Goal: Transaction & Acquisition: Purchase product/service

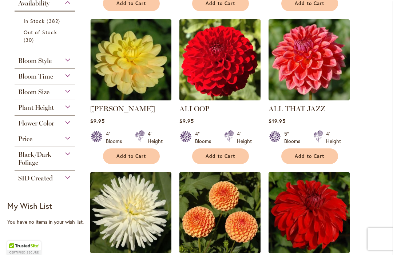
scroll to position [352, 0]
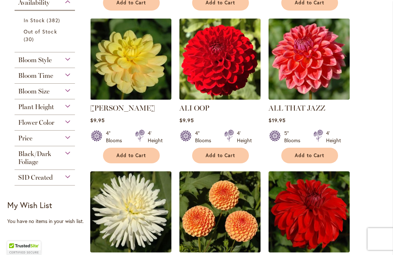
click at [71, 94] on div "Bloom Size" at bounding box center [45, 90] width 60 height 12
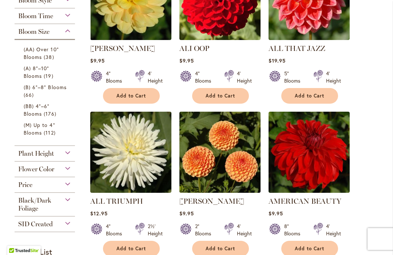
scroll to position [414, 0]
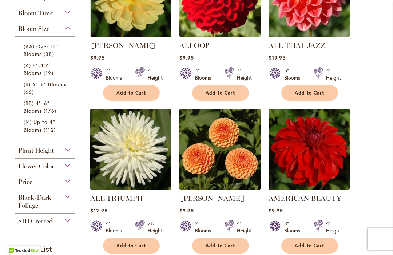
click at [59, 131] on link "(M) Up to 4" Blooms 112 items" at bounding box center [46, 125] width 44 height 15
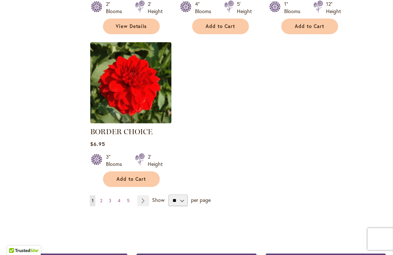
scroll to position [927, 0]
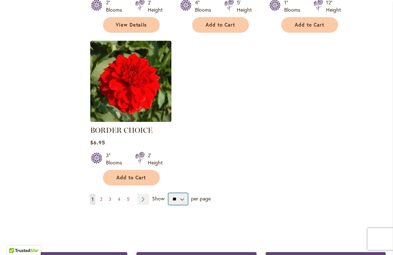
click at [185, 193] on select "** ** ** **" at bounding box center [177, 199] width 19 height 12
select select "**"
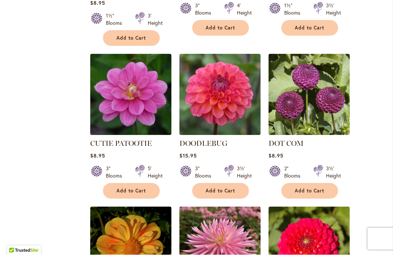
scroll to position [1535, 0]
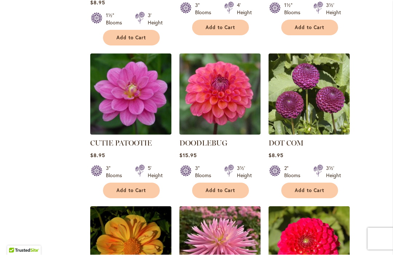
click at [293, 183] on button "Add to Cart" at bounding box center [309, 191] width 57 height 16
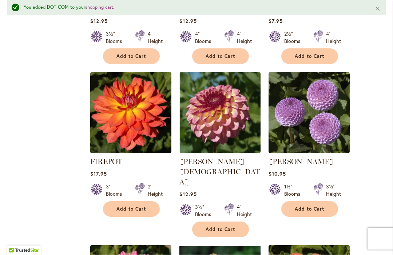
scroll to position [1841, 0]
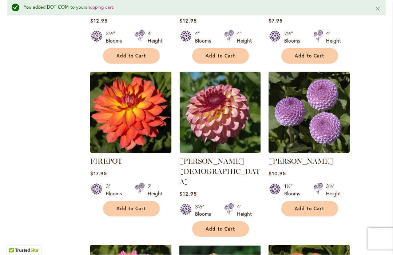
click at [301, 101] on img at bounding box center [308, 112] width 81 height 81
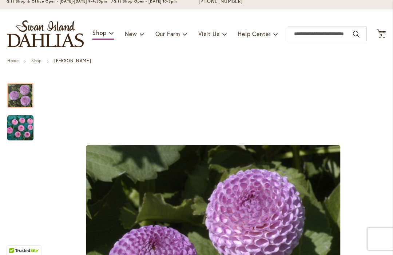
scroll to position [59, 0]
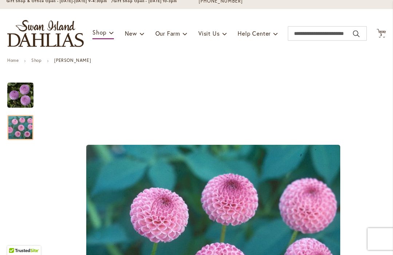
click at [24, 130] on img "FRANK HOLMES" at bounding box center [20, 128] width 26 height 26
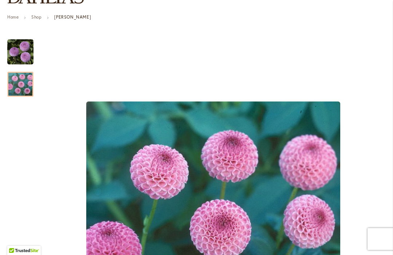
scroll to position [105, 0]
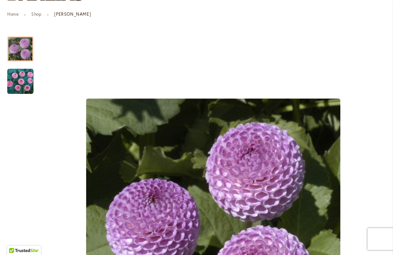
click at [21, 49] on img "FRANK HOLMES" at bounding box center [20, 49] width 26 height 26
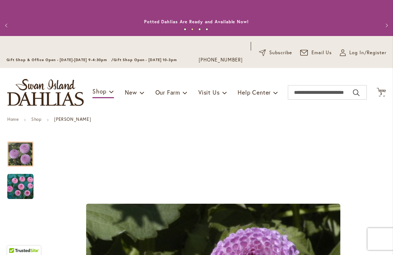
scroll to position [-1, 0]
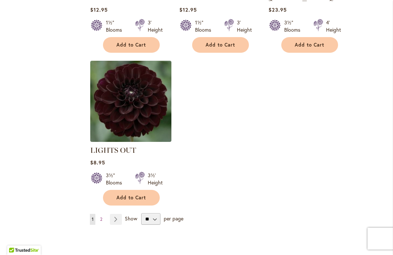
scroll to position [3414, 0]
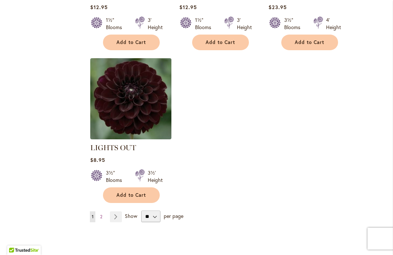
click at [120, 212] on link "Page Next" at bounding box center [116, 217] width 12 height 11
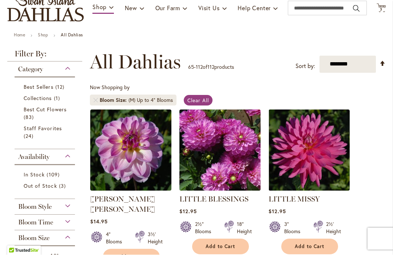
scroll to position [84, 0]
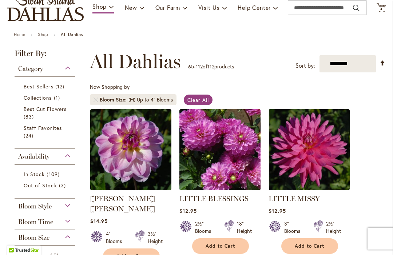
click at [63, 87] on span "12 items" at bounding box center [60, 87] width 11 height 8
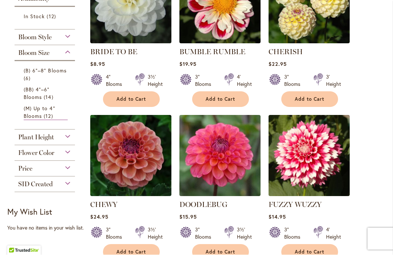
scroll to position [230, 0]
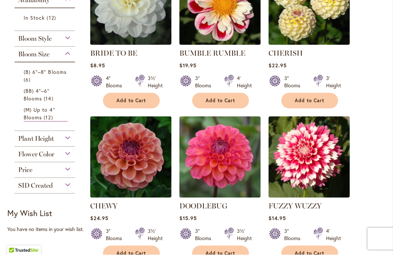
click at [64, 74] on span "(B) 6"–8" Blooms" at bounding box center [45, 72] width 43 height 7
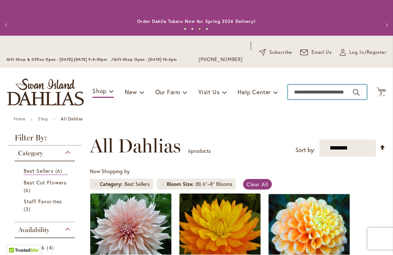
click at [313, 94] on input "Search" at bounding box center [327, 92] width 79 height 15
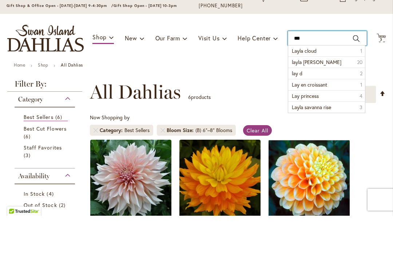
scroll to position [13, 0]
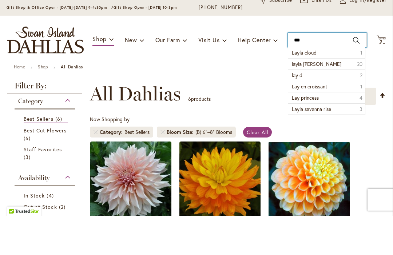
click at [324, 72] on input "***" at bounding box center [327, 79] width 79 height 15
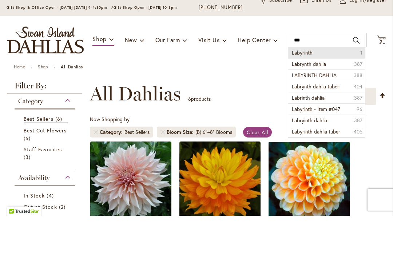
click at [326, 87] on li "Labyrinth 1" at bounding box center [326, 92] width 76 height 11
type input "*********"
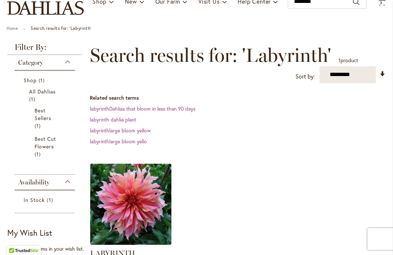
scroll to position [89, 0]
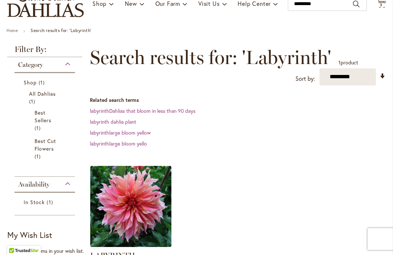
click at [71, 65] on div "Category" at bounding box center [45, 63] width 60 height 12
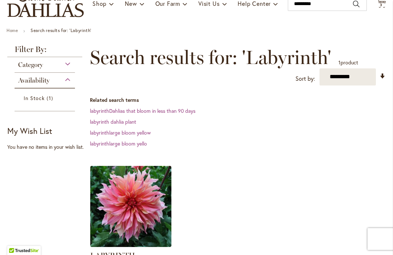
click at [71, 65] on div "Category" at bounding box center [45, 63] width 60 height 12
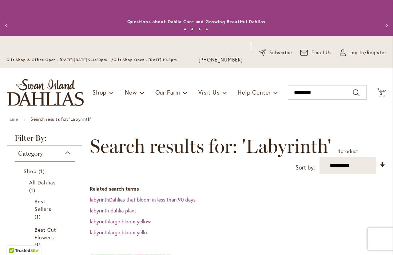
scroll to position [0, 0]
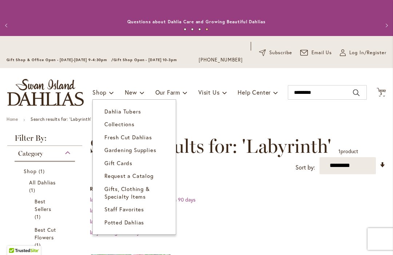
click at [142, 111] on link "Dahlia Tubers" at bounding box center [134, 111] width 83 height 13
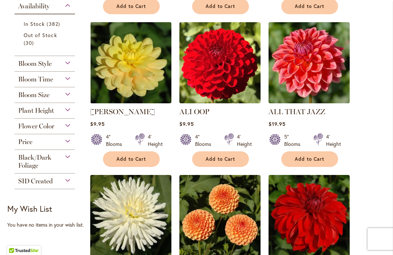
scroll to position [356, 0]
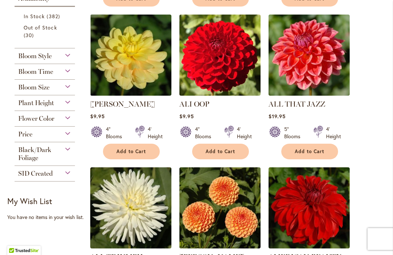
click at [70, 91] on div "Bloom Size" at bounding box center [45, 86] width 60 height 12
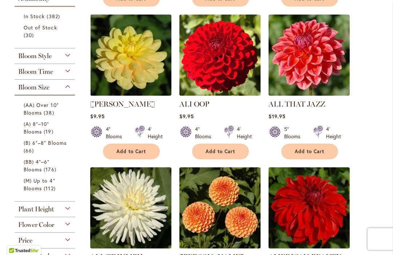
click at [49, 113] on span "38 items" at bounding box center [50, 113] width 12 height 8
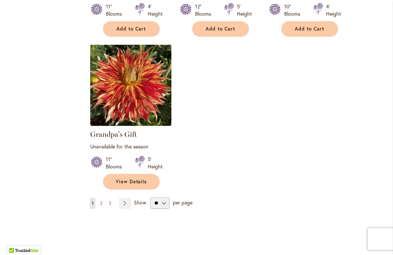
scroll to position [924, 0]
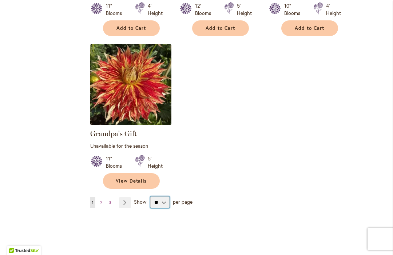
click at [163, 203] on select "** ** ** **" at bounding box center [159, 202] width 19 height 12
select select "**"
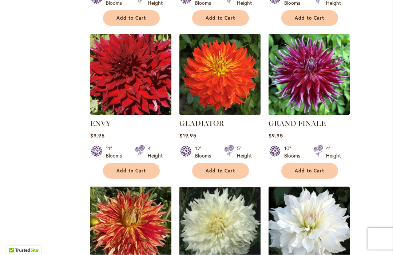
scroll to position [781, 0]
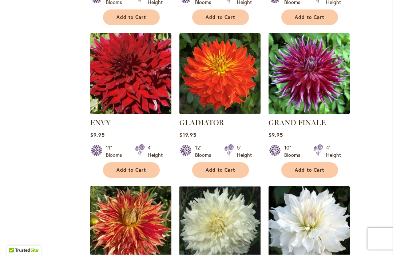
click at [129, 167] on span "Add to Cart" at bounding box center [131, 170] width 30 height 6
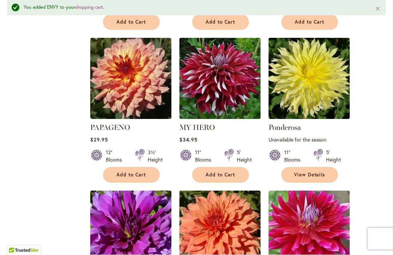
scroll to position [1560, 0]
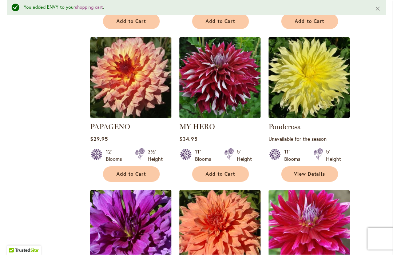
click at [222, 172] on span "Add to Cart" at bounding box center [220, 174] width 30 height 6
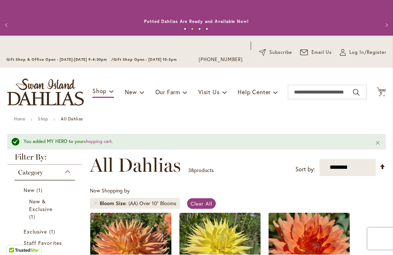
scroll to position [0, 0]
click at [384, 92] on span "5 5 items" at bounding box center [380, 94] width 7 height 4
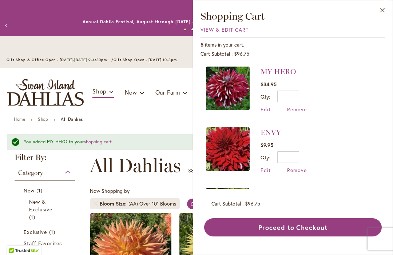
click at [303, 110] on span "Remove" at bounding box center [297, 109] width 20 height 7
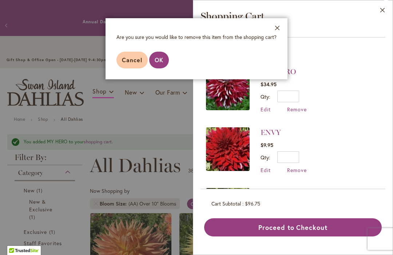
click at [159, 59] on span "OK" at bounding box center [159, 60] width 9 height 8
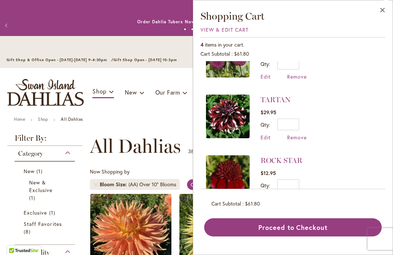
scroll to position [93, 0]
click at [230, 173] on img at bounding box center [228, 178] width 44 height 44
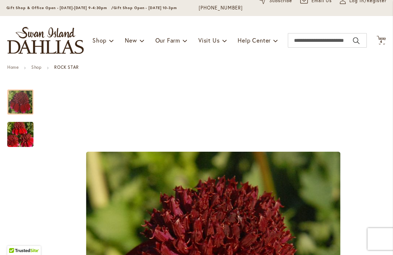
scroll to position [67, 0]
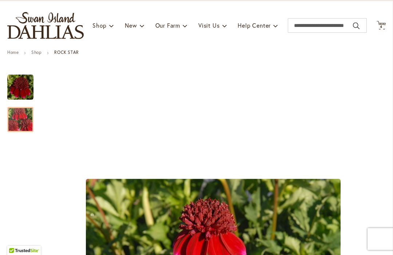
click at [27, 121] on img "ROCK STAR" at bounding box center [20, 119] width 52 height 35
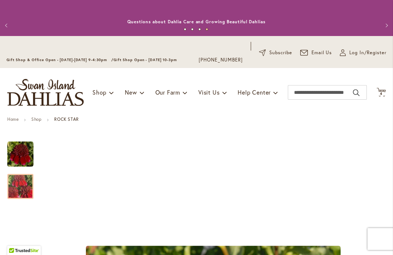
scroll to position [0, 0]
click at [384, 88] on icon "Cart .cls-1 { fill: #231f20; }" at bounding box center [380, 92] width 9 height 9
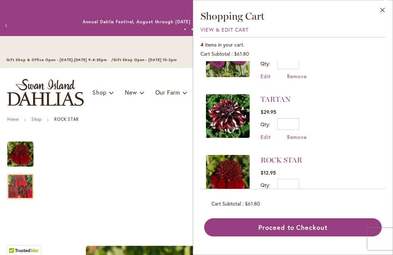
scroll to position [93, 0]
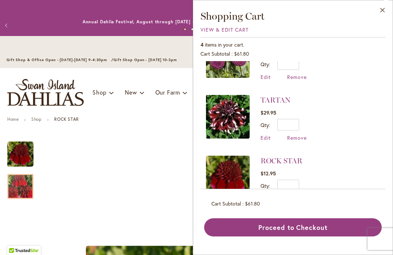
click at [301, 199] on span "Remove" at bounding box center [297, 198] width 20 height 7
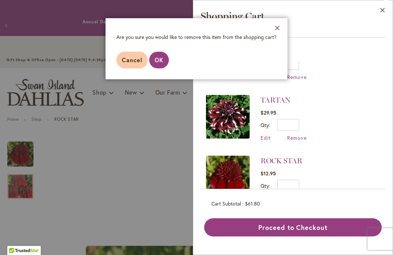
click at [164, 64] on button "OK" at bounding box center [159, 60] width 20 height 17
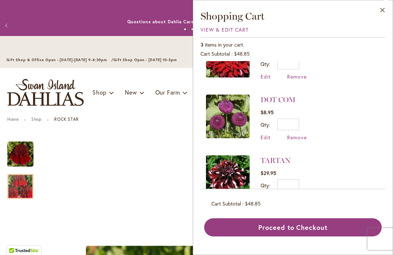
scroll to position [33, 0]
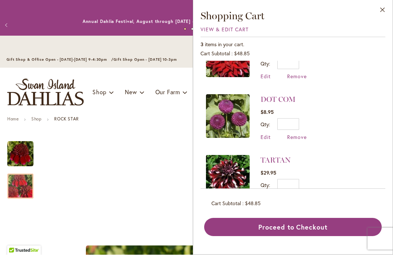
click at [385, 11] on button "Close" at bounding box center [382, 11] width 20 height 23
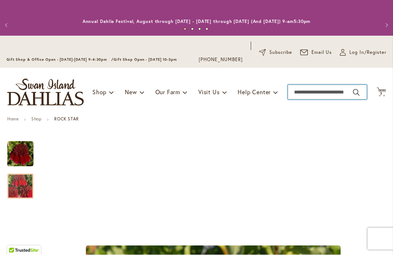
click at [334, 87] on input "Search" at bounding box center [327, 92] width 79 height 15
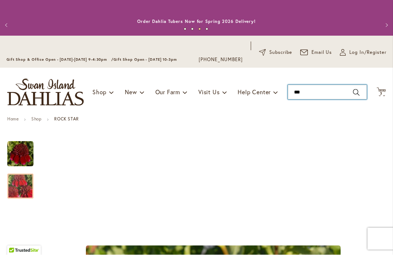
click at [321, 94] on input "***" at bounding box center [327, 92] width 79 height 15
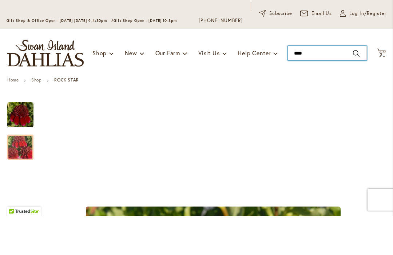
type input "*****"
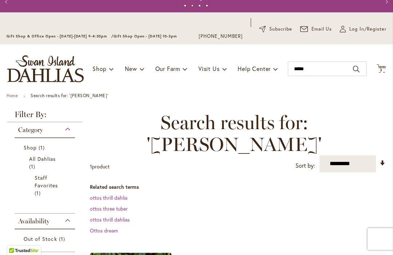
scroll to position [27, 0]
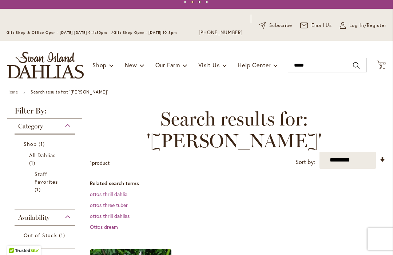
click at [357, 152] on select "**********" at bounding box center [347, 160] width 56 height 17
click at [363, 152] on select "**********" at bounding box center [347, 160] width 56 height 17
click at [328, 68] on input "*****" at bounding box center [327, 65] width 79 height 15
type input "*"
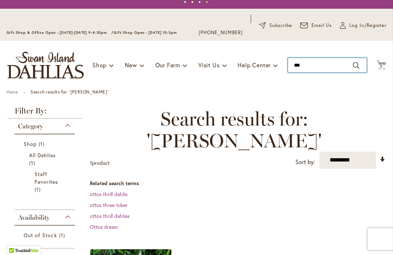
type input "*"
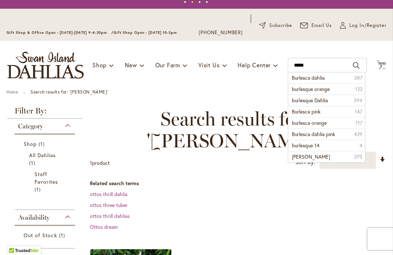
click at [329, 77] on li "Burlesca dahlia 387" at bounding box center [326, 77] width 76 height 11
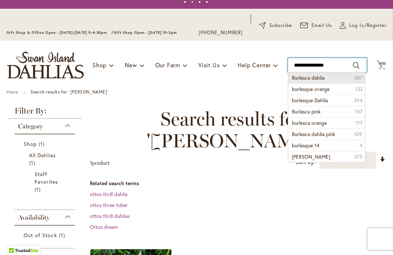
type input "**********"
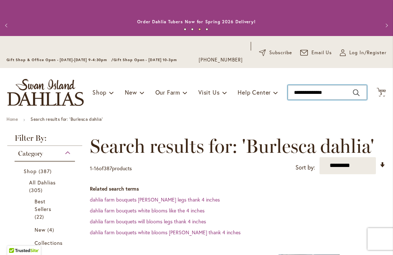
click at [335, 94] on input "**********" at bounding box center [327, 92] width 79 height 15
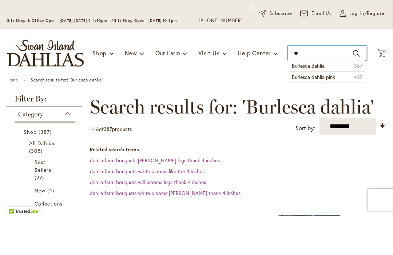
type input "*"
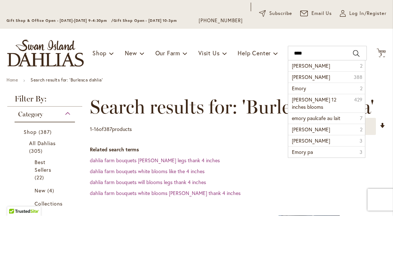
click at [325, 100] on li "emory paul 2" at bounding box center [326, 105] width 76 height 11
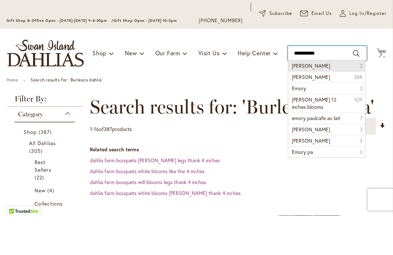
type input "**********"
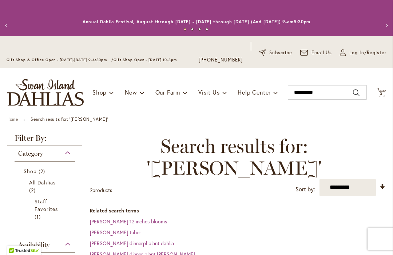
click at [385, 91] on icon at bounding box center [380, 92] width 9 height 9
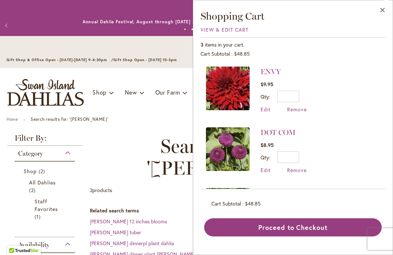
click at [143, 122] on ul "Home Search results for: 'emory paul'" at bounding box center [197, 120] width 380 height 7
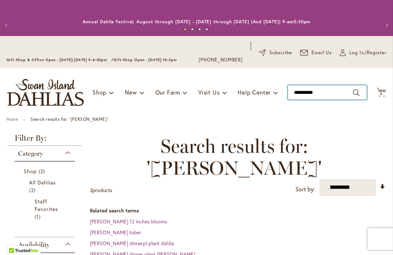
click at [332, 95] on input "**********" at bounding box center [327, 92] width 79 height 15
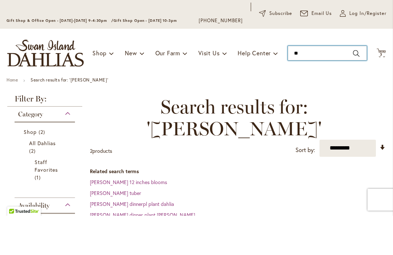
type input "*"
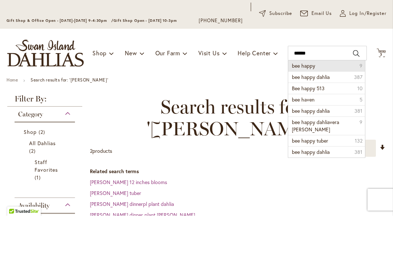
click at [333, 100] on li "bee happy 9" at bounding box center [326, 105] width 76 height 11
type input "*********"
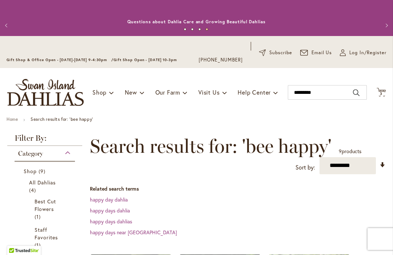
click at [385, 94] on icon "Cart .cls-1 { fill: #231f20; }" at bounding box center [380, 92] width 9 height 9
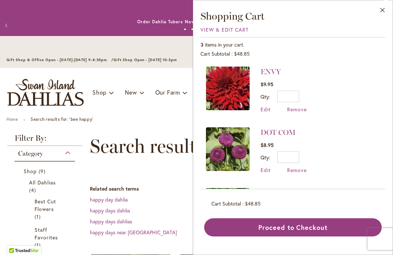
click at [268, 1] on div "Close Shopping Cart View & Edit Cart 3 items in your cart. Cart Subtotal $48.85…" at bounding box center [293, 127] width 200 height 255
click at [381, 11] on button "Close" at bounding box center [382, 11] width 20 height 23
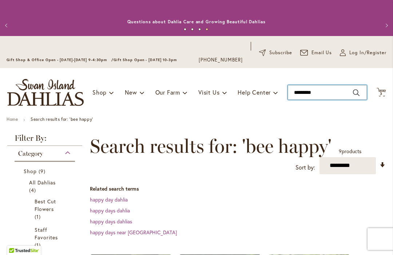
click at [332, 93] on input "*********" at bounding box center [327, 92] width 79 height 15
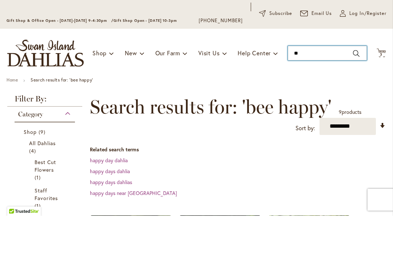
type input "*"
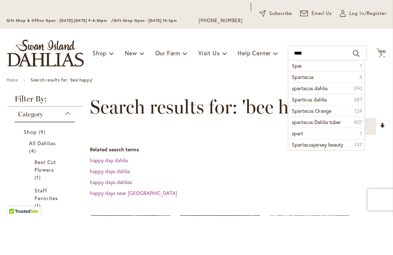
click at [326, 111] on li "Spartacus 4" at bounding box center [326, 116] width 76 height 11
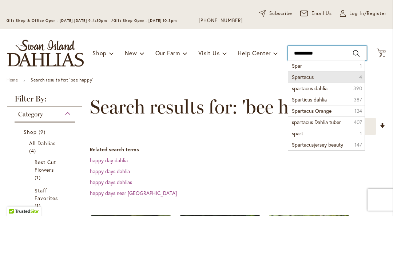
type input "*********"
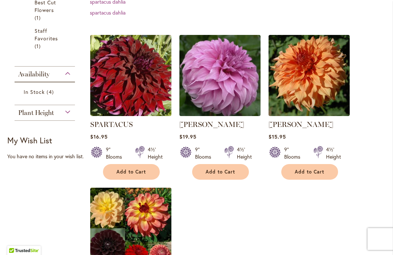
scroll to position [217, 0]
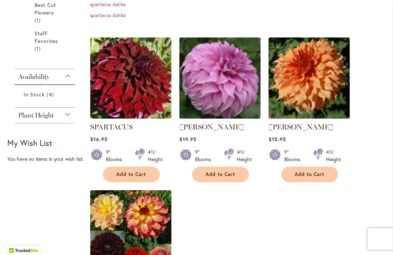
click at [129, 77] on img at bounding box center [130, 77] width 81 height 81
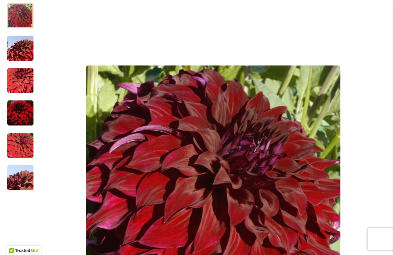
scroll to position [137, 0]
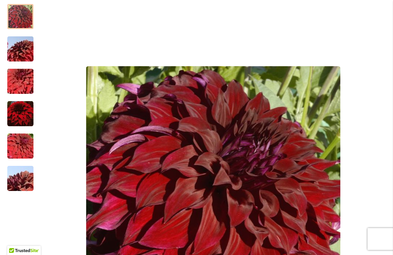
click at [23, 56] on img "Spartacus" at bounding box center [20, 49] width 52 height 35
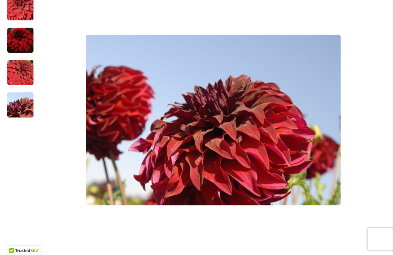
scroll to position [207, 0]
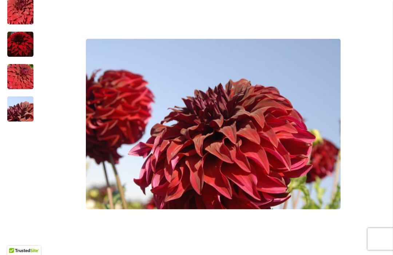
click at [20, 43] on img "Spartacus" at bounding box center [20, 44] width 26 height 27
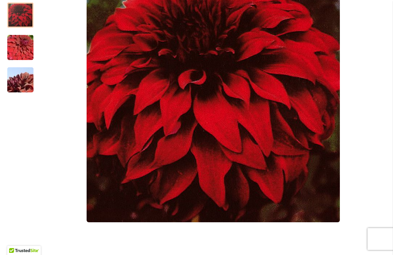
scroll to position [238, 0]
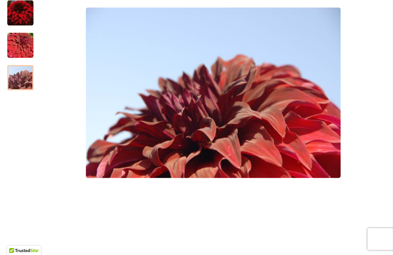
click at [18, 77] on img "Spartacus" at bounding box center [20, 77] width 52 height 35
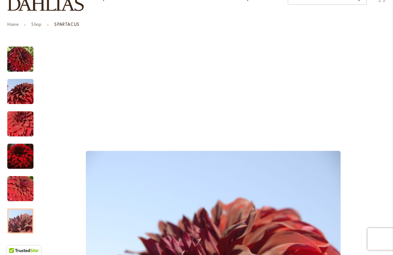
scroll to position [93, 0]
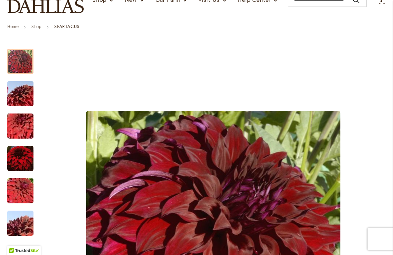
click at [16, 54] on img "Spartacus" at bounding box center [20, 61] width 26 height 26
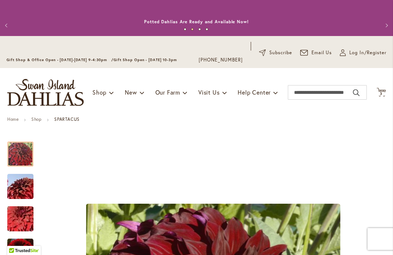
scroll to position [0, 0]
click at [383, 92] on span "3 3 items" at bounding box center [380, 94] width 7 height 4
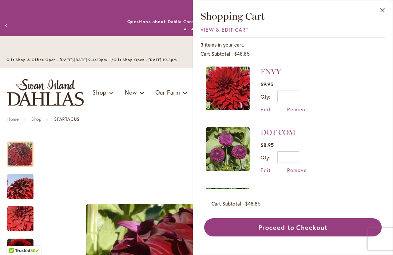
click at [385, 9] on button "Close" at bounding box center [382, 11] width 20 height 23
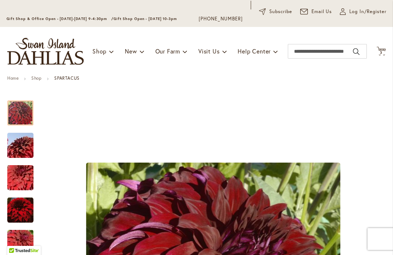
scroll to position [40, 0]
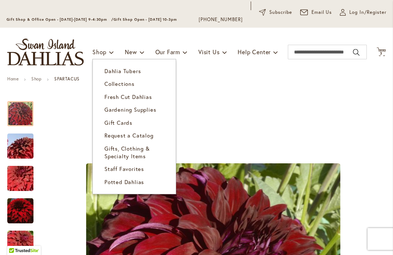
click at [114, 73] on span "Dahlia Tubers" at bounding box center [122, 70] width 36 height 7
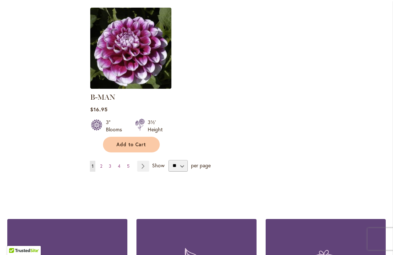
scroll to position [985, 0]
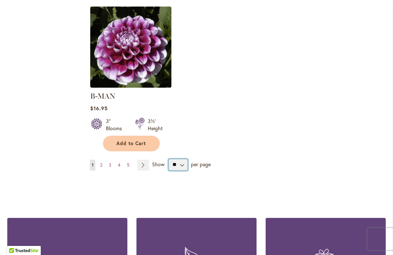
click at [184, 159] on select "** ** ** **" at bounding box center [177, 165] width 19 height 12
select select "**"
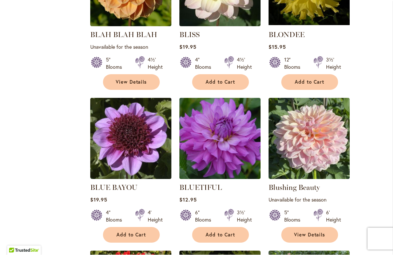
scroll to position [2127, 0]
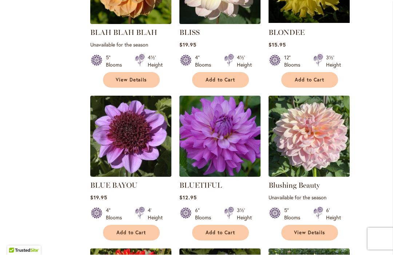
click at [131, 230] on span "Add to Cart" at bounding box center [131, 233] width 30 height 6
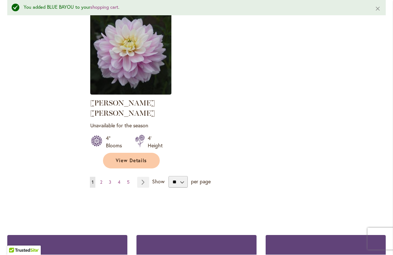
scroll to position [3460, 0]
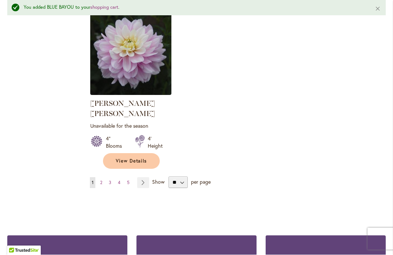
click at [148, 177] on link "Page Next" at bounding box center [143, 182] width 12 height 11
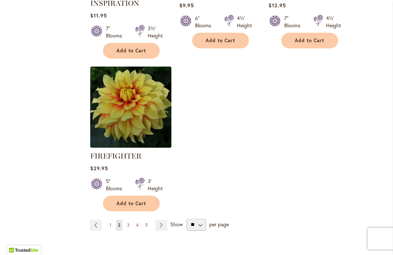
scroll to position [3471, 0]
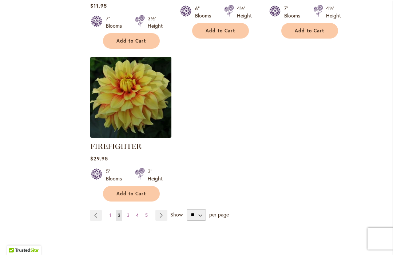
click at [163, 210] on link "Page Next" at bounding box center [161, 215] width 12 height 11
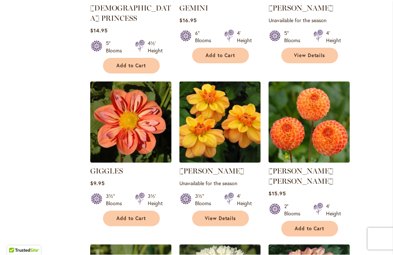
scroll to position [1104, 0]
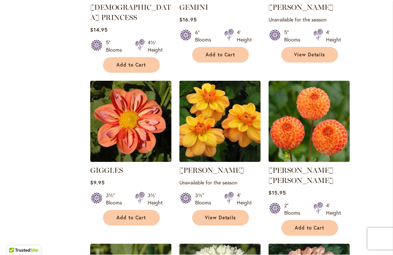
click at [115, 210] on button "Add to Cart" at bounding box center [131, 218] width 57 height 16
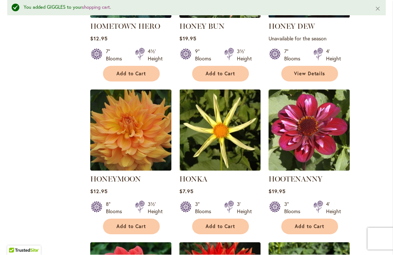
scroll to position [2863, 0]
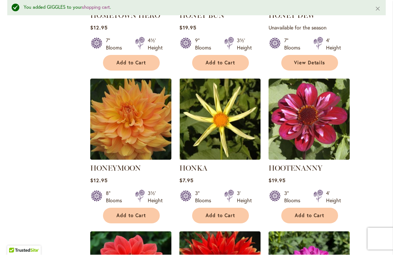
click at [316, 213] on span "Add to Cart" at bounding box center [310, 216] width 30 height 6
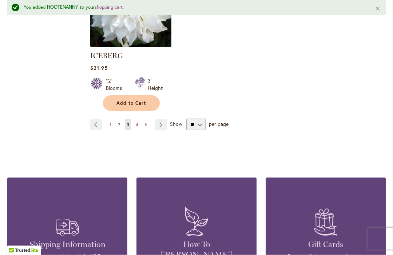
scroll to position [3597, 0]
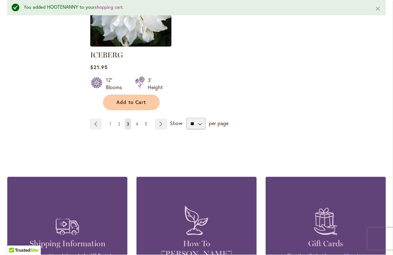
click at [163, 119] on link "Page Next" at bounding box center [161, 124] width 12 height 11
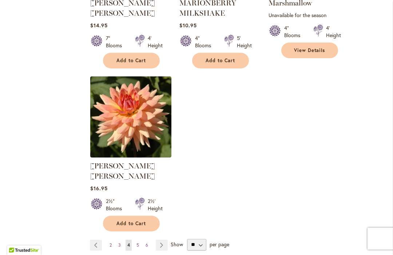
scroll to position [3443, 0]
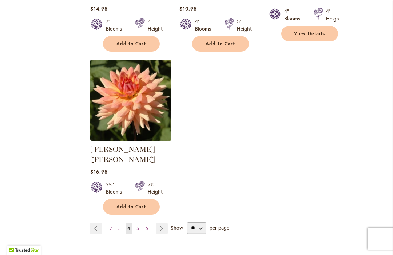
click at [164, 223] on link "Page Next" at bounding box center [162, 228] width 12 height 11
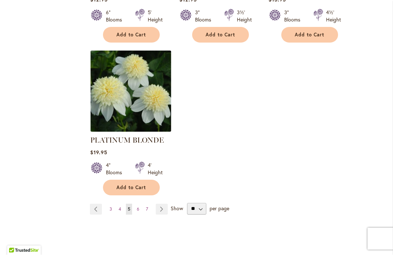
scroll to position [3467, 0]
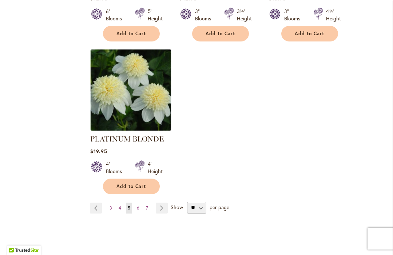
click at [164, 203] on link "Page Next" at bounding box center [162, 208] width 12 height 11
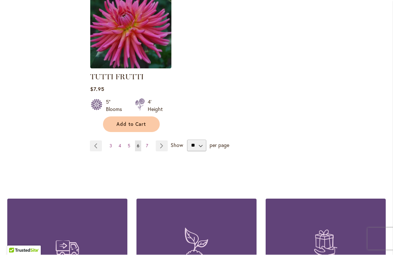
scroll to position [3485, 0]
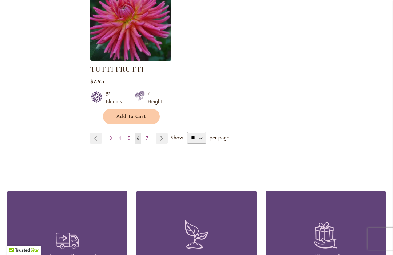
click at [165, 133] on link "Page Next" at bounding box center [162, 138] width 12 height 11
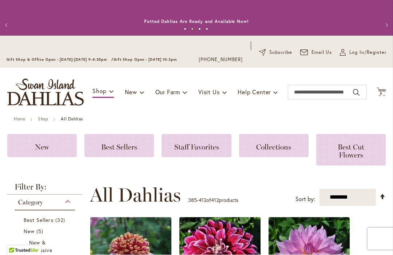
click at [383, 88] on icon "Cart .cls-1 { fill: #231f20; }" at bounding box center [380, 92] width 9 height 9
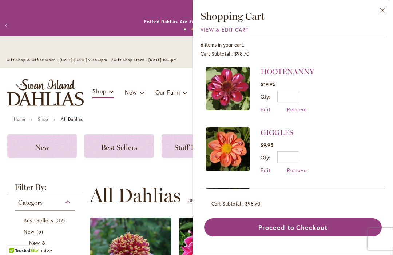
click at [105, 29] on ul "1 2 3 4" at bounding box center [196, 30] width 349 height 11
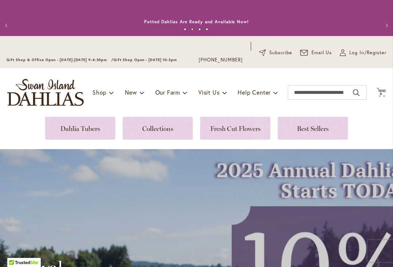
click at [380, 92] on span "6" at bounding box center [381, 93] width 3 height 5
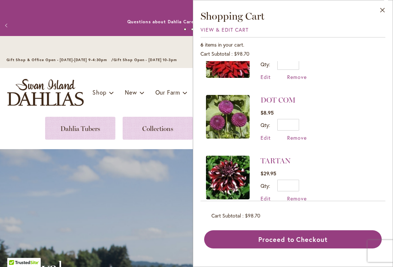
scroll to position [214, 0]
